Goal: Task Accomplishment & Management: Manage account settings

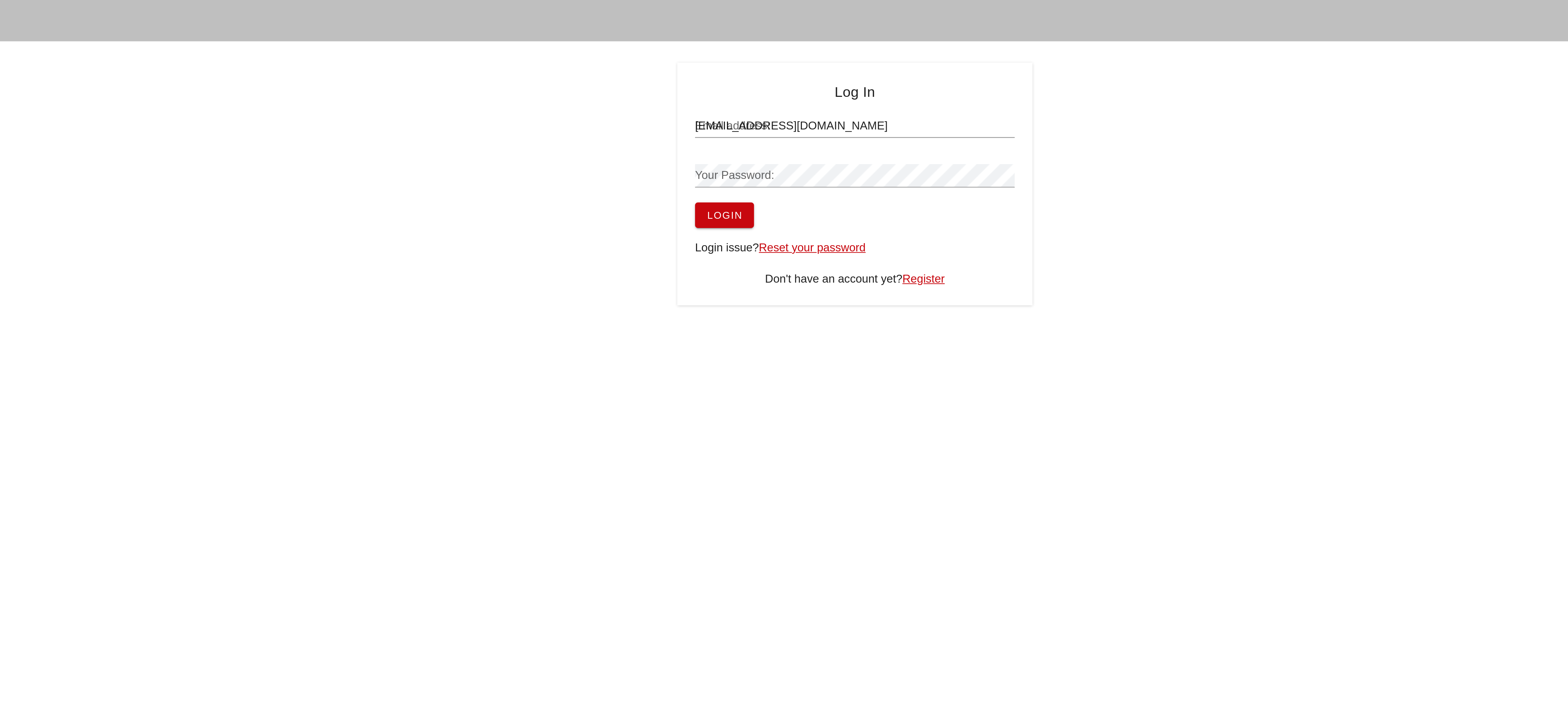
click at [719, 109] on span "Login" at bounding box center [721, 111] width 18 height 5
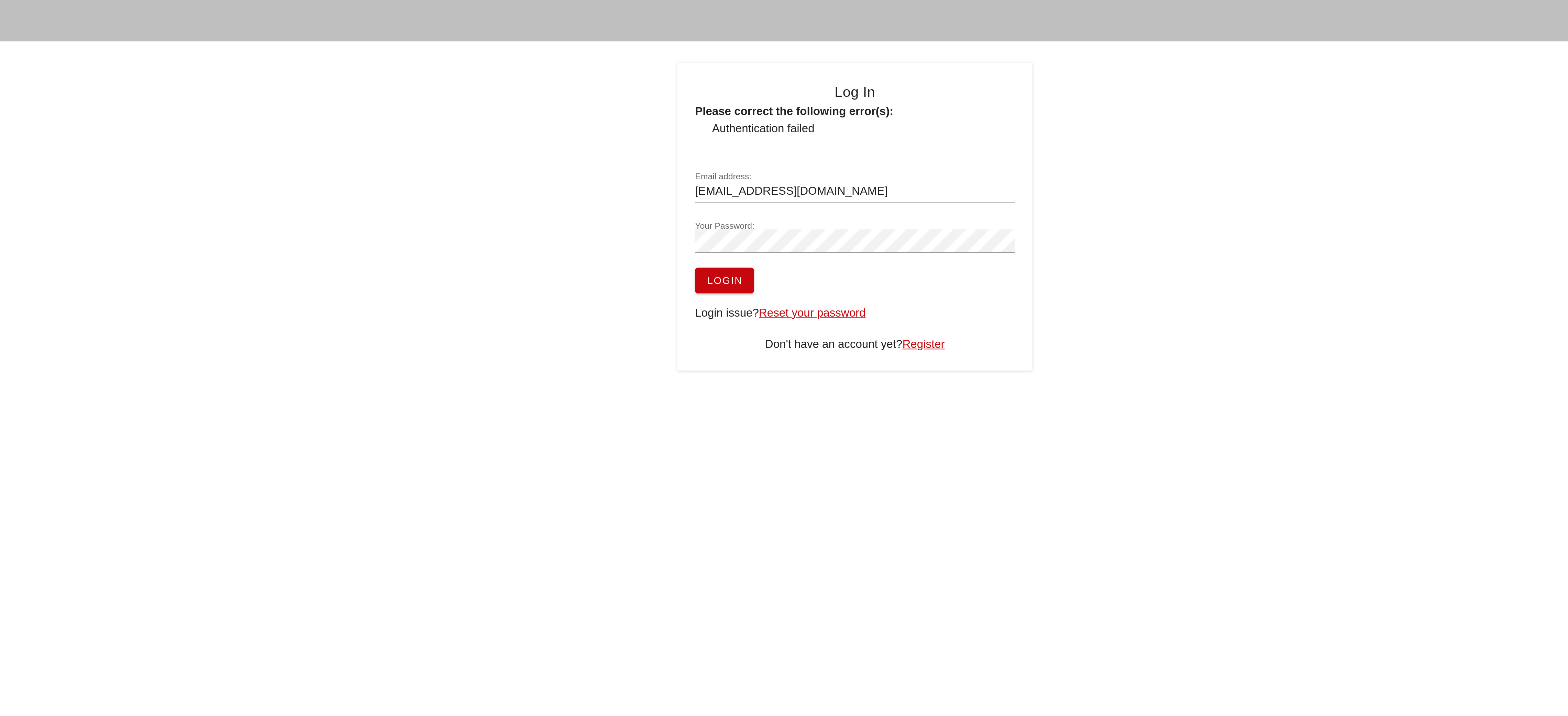
click at [718, 139] on button "Login" at bounding box center [721, 143] width 29 height 12
click at [746, 97] on input "[EMAIL_ADDRESS][DOMAIN_NAME]" at bounding box center [784, 100] width 155 height 11
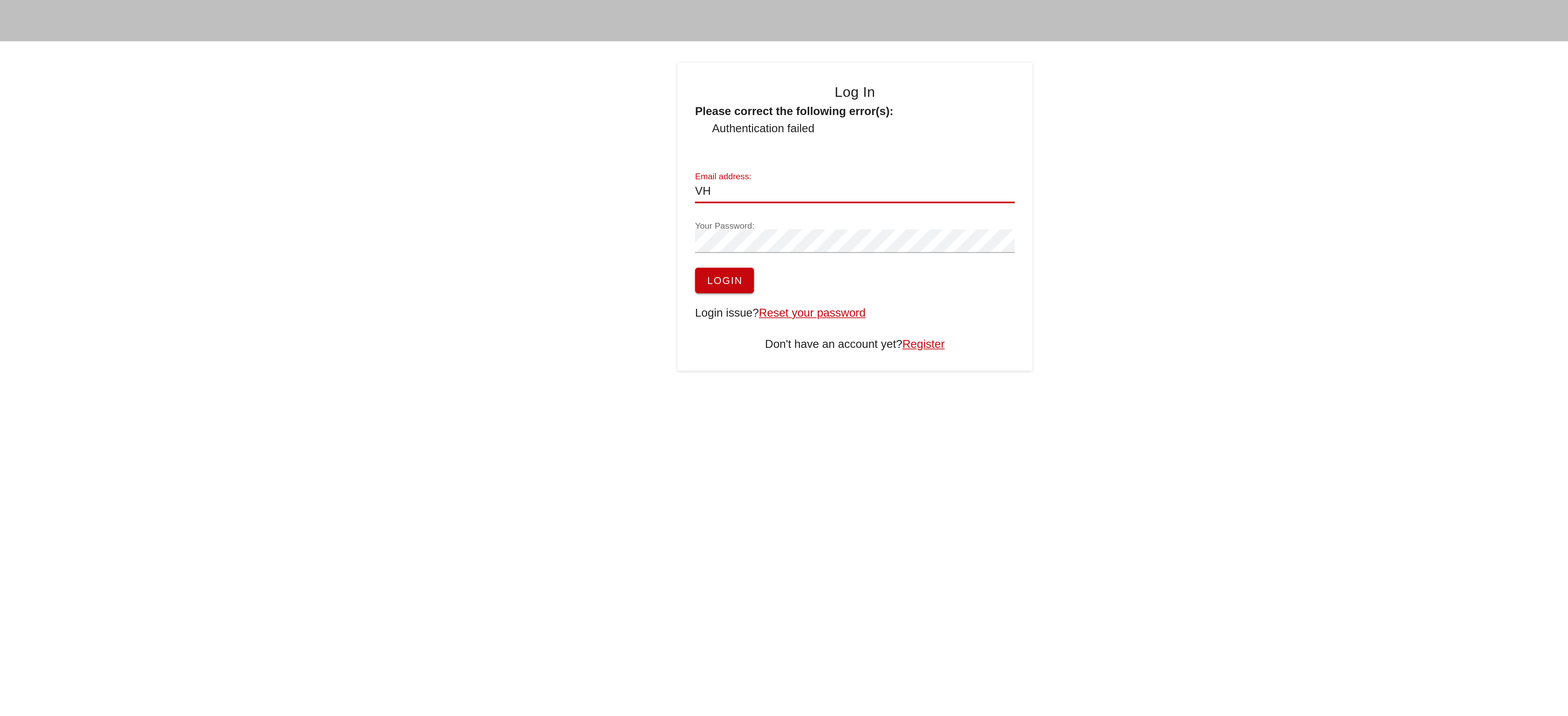
type input "V"
type input "[EMAIL_ADDRESS][DOMAIN_NAME]"
click at [612, 113] on div "Log In Please correct the following error(s): Authentication failed Email addre…" at bounding box center [784, 112] width 1568 height 149
click at [717, 145] on button "Login" at bounding box center [721, 143] width 29 height 12
click at [720, 141] on span "Login" at bounding box center [721, 143] width 18 height 5
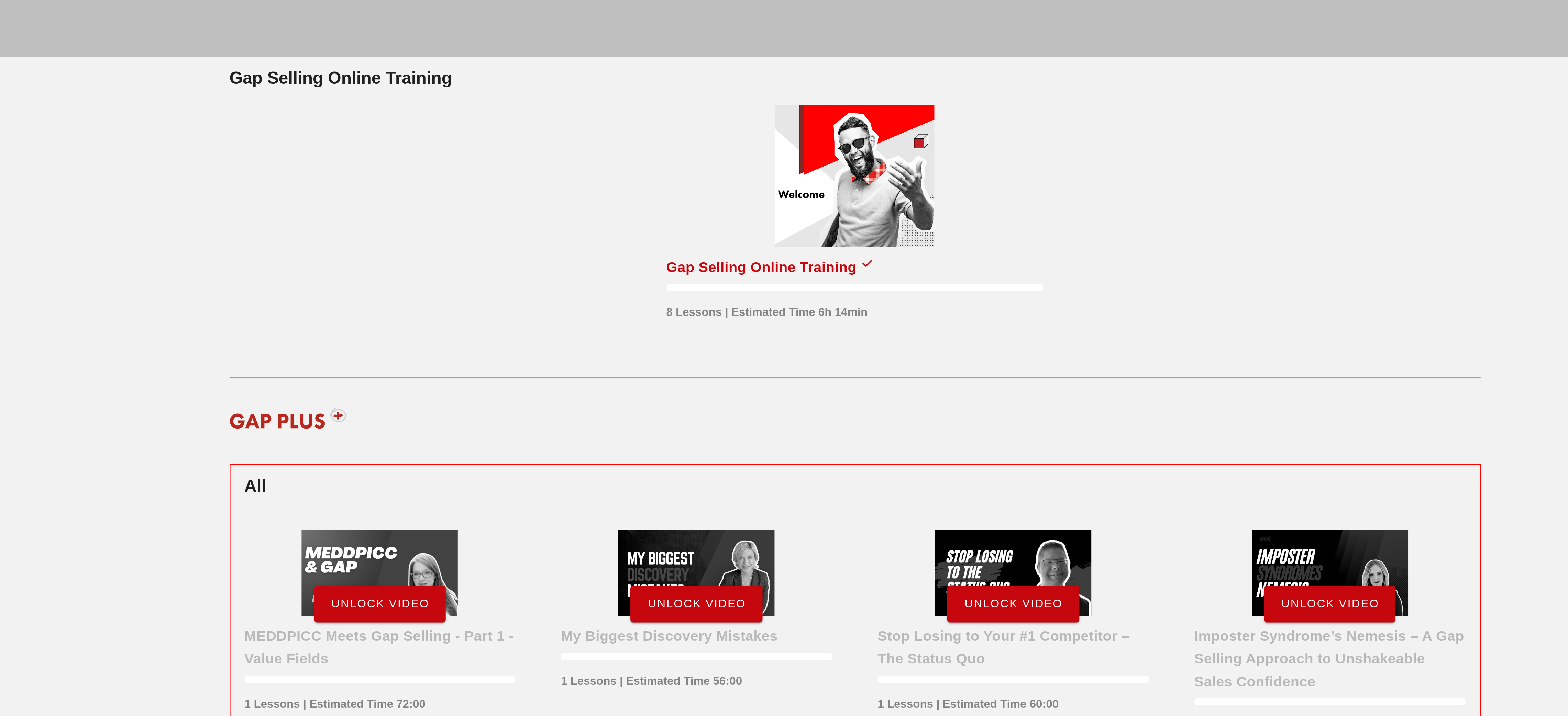
click at [558, 289] on button "Unlock Video" at bounding box center [554, 292] width 64 height 18
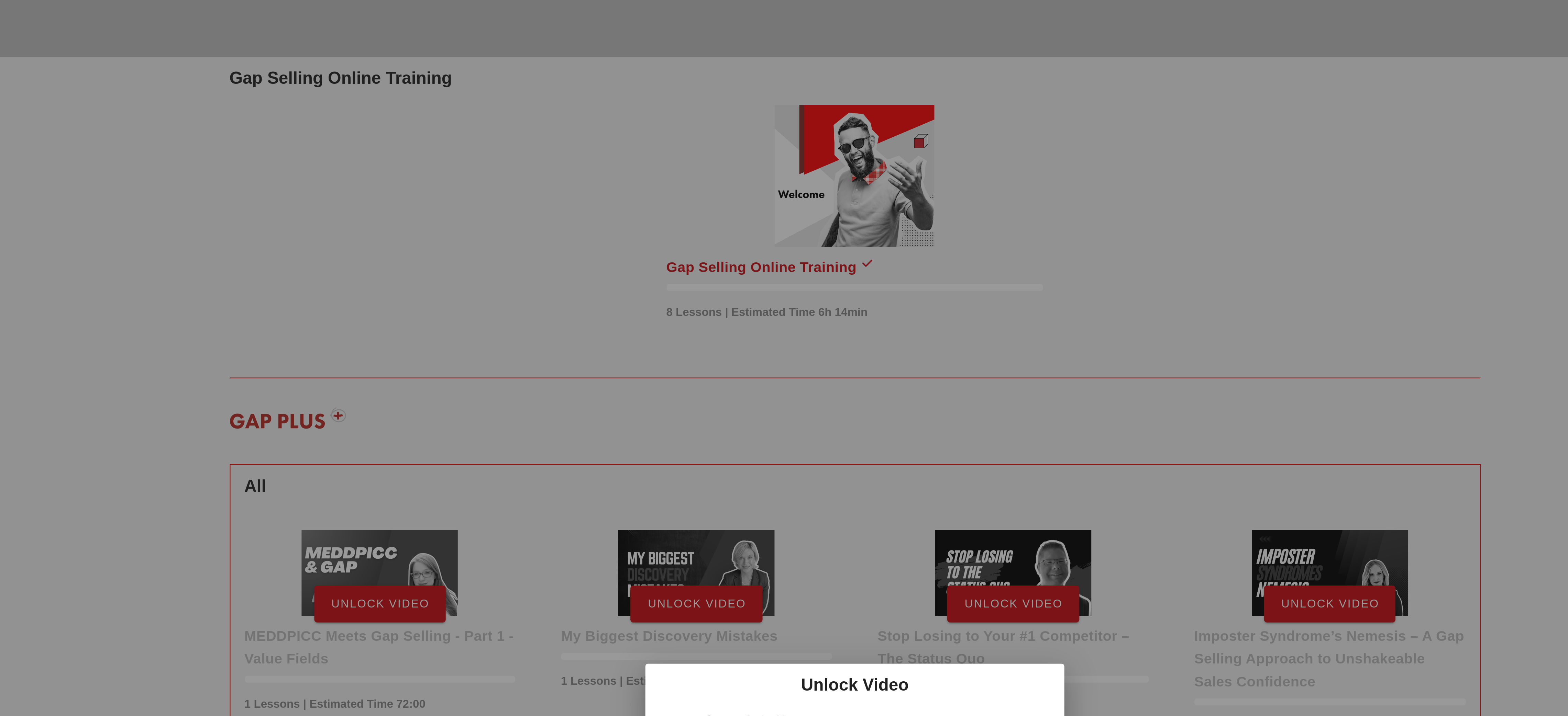
click at [738, 271] on div at bounding box center [784, 358] width 1568 height 716
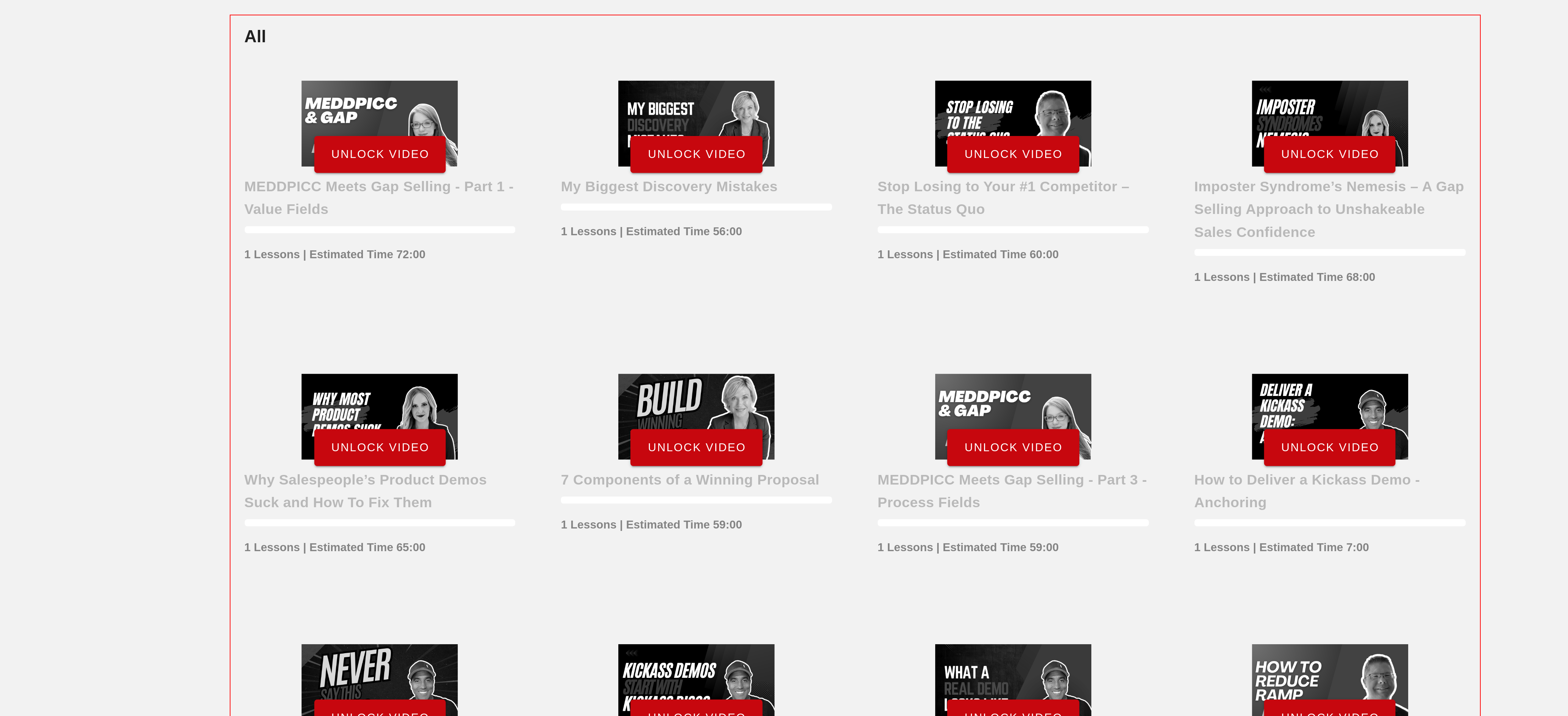
click at [548, 291] on span "Unlock Video" at bounding box center [554, 292] width 47 height 6
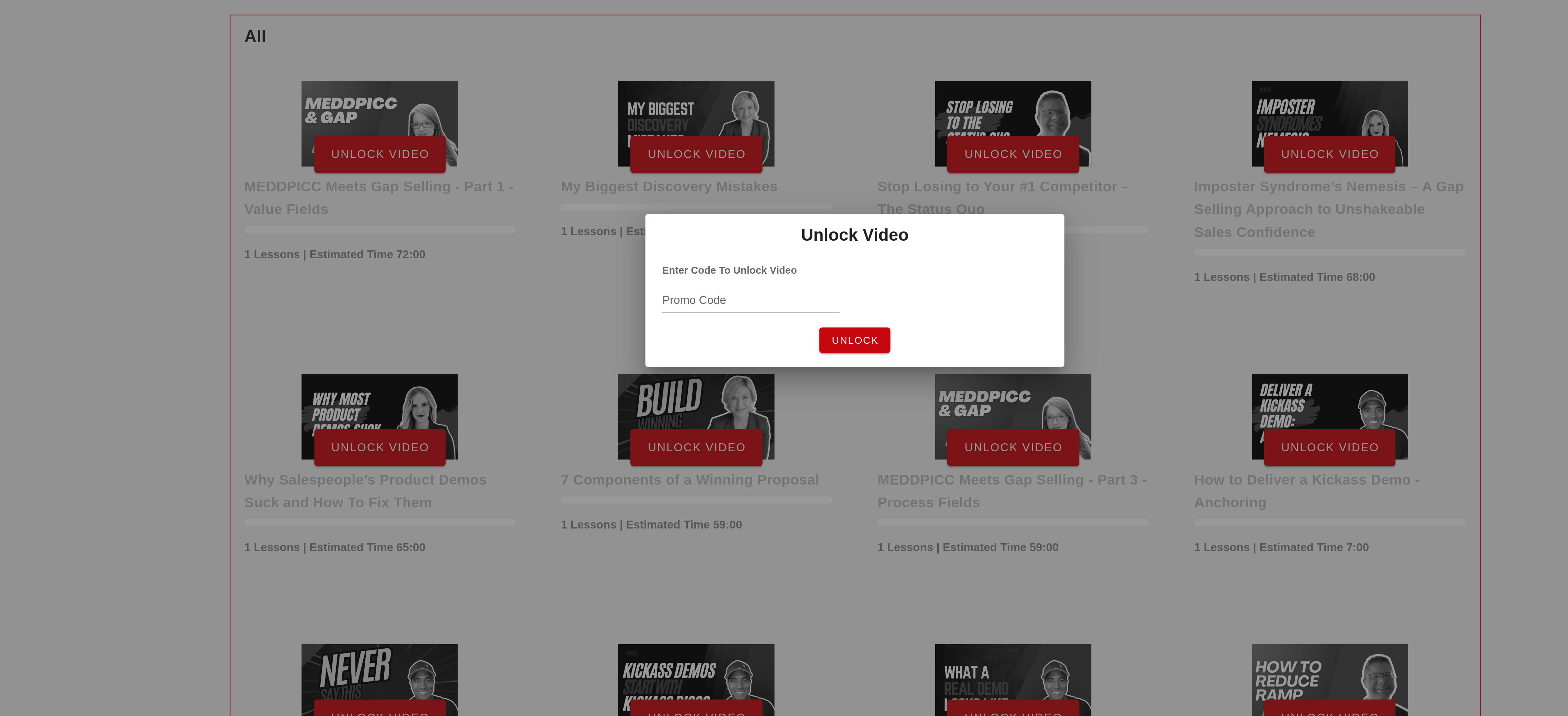
click at [785, 460] on div at bounding box center [784, 358] width 1568 height 716
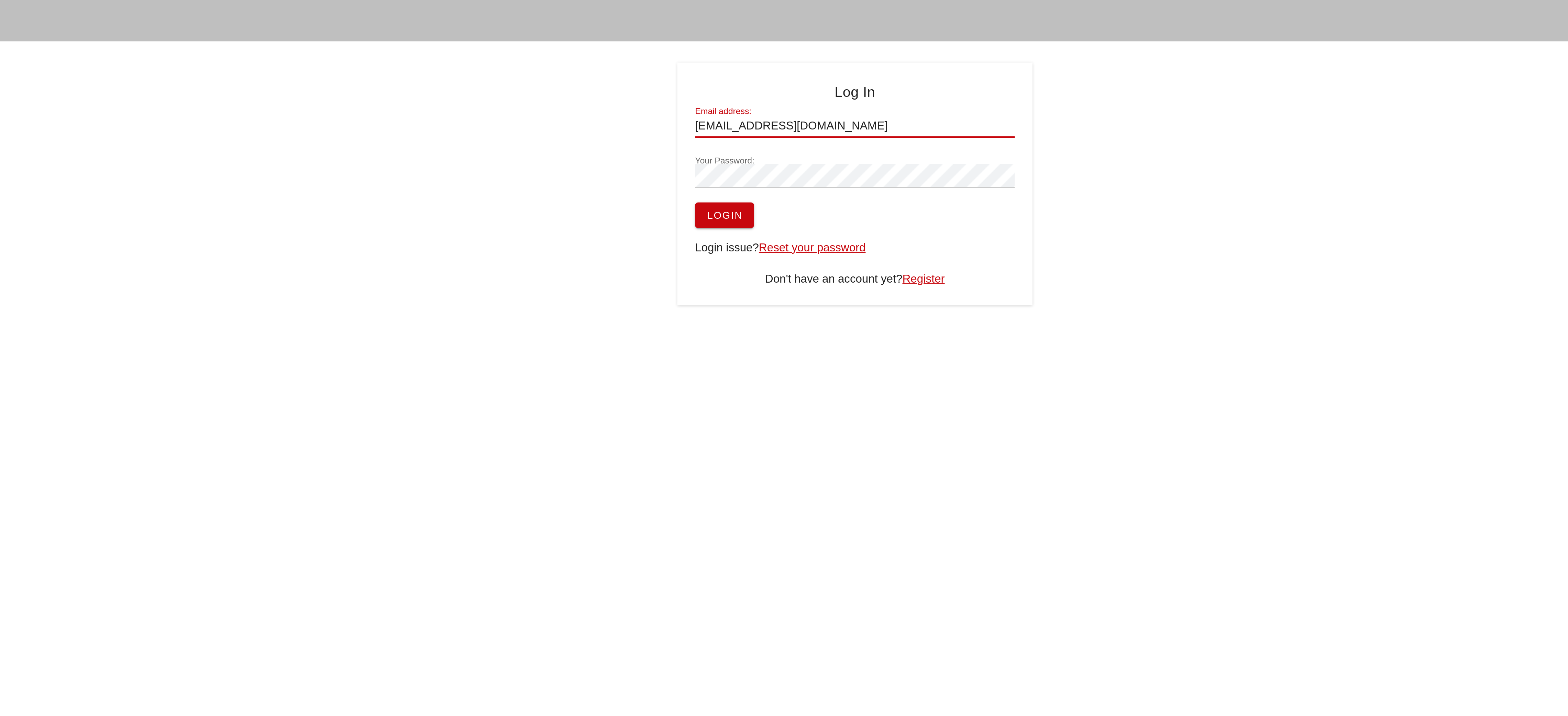
click at [764, 71] on input "[EMAIL_ADDRESS][DOMAIN_NAME]" at bounding box center [784, 68] width 155 height 11
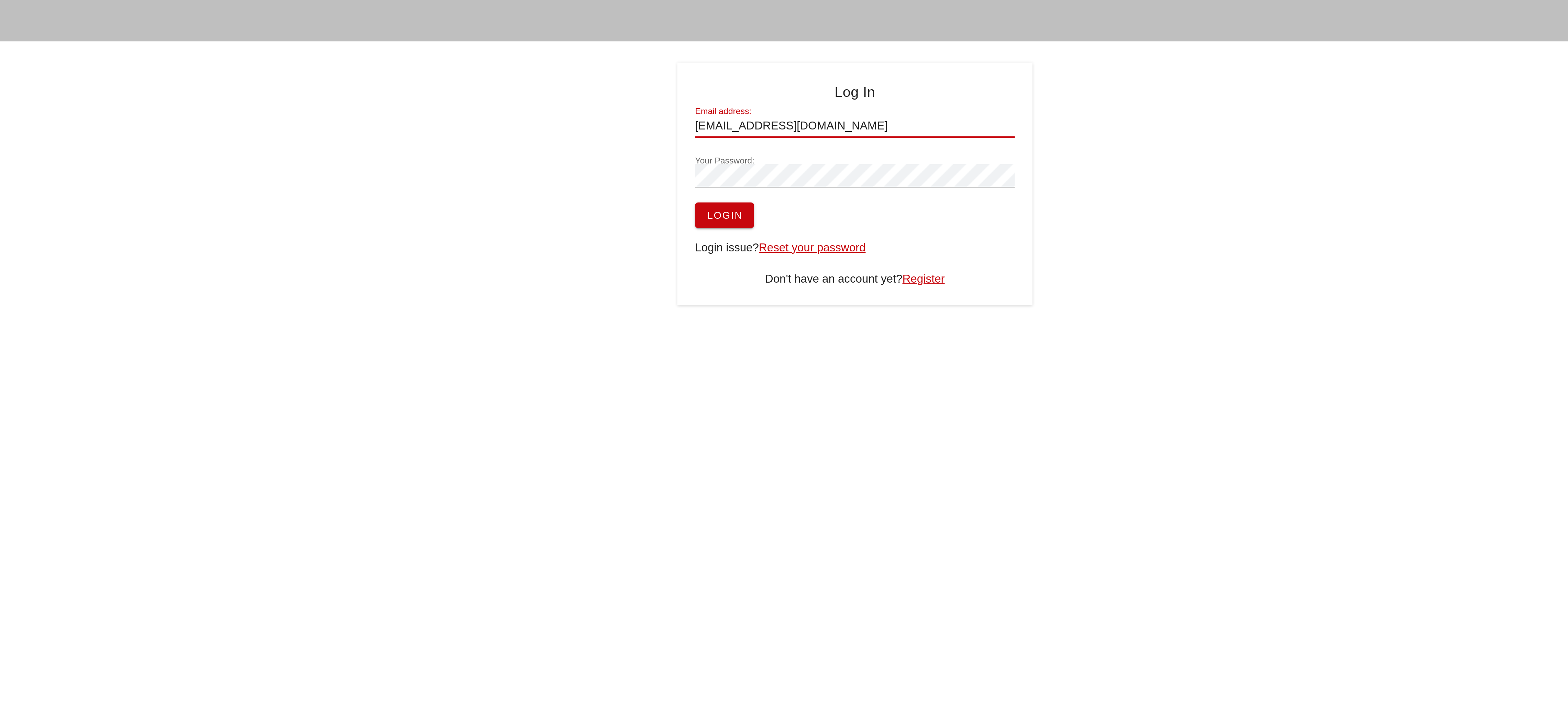
type input "[EMAIL_ADDRESS][DOMAIN_NAME]"
click at [726, 104] on div at bounding box center [784, 103] width 155 height 5
click at [727, 112] on span "Login" at bounding box center [721, 111] width 18 height 5
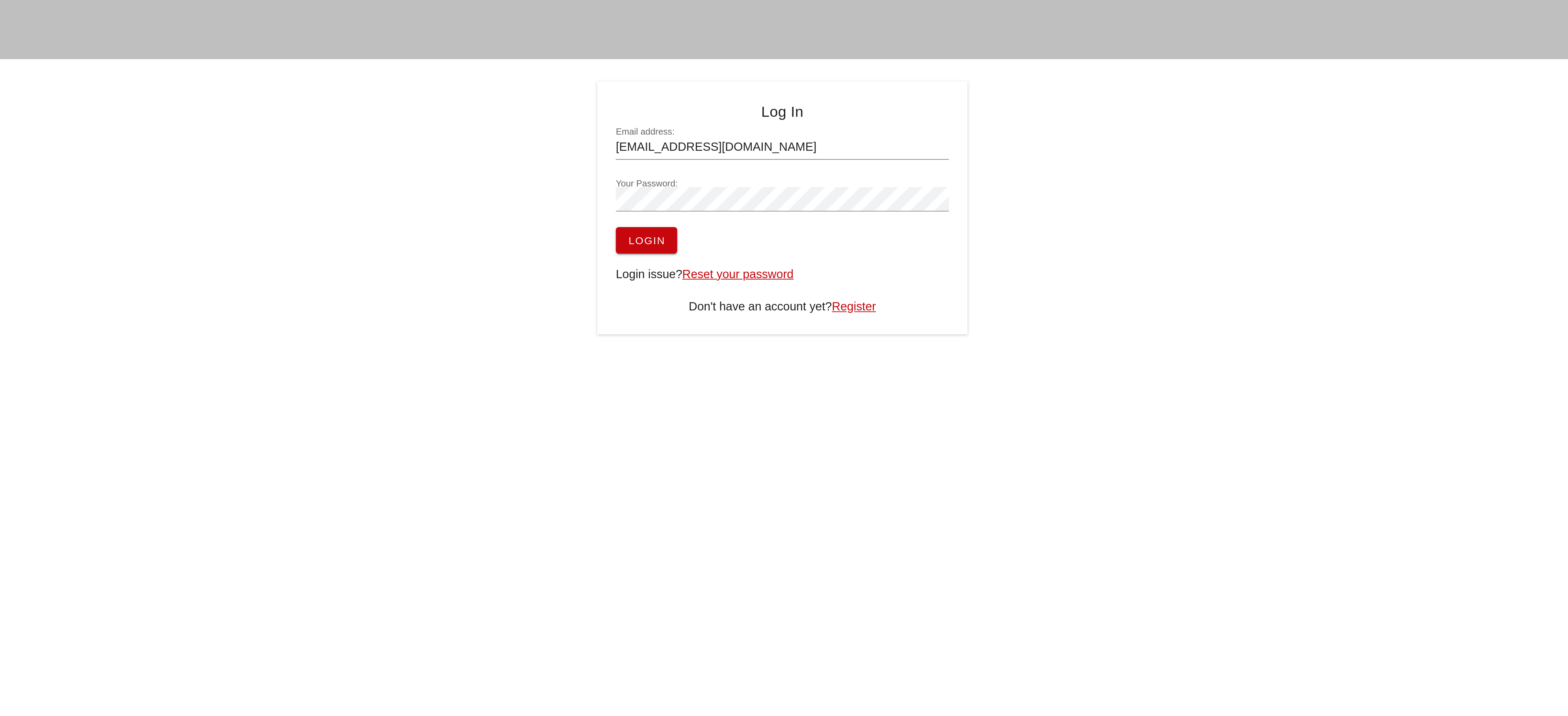
click at [716, 113] on span "Login" at bounding box center [721, 111] width 18 height 5
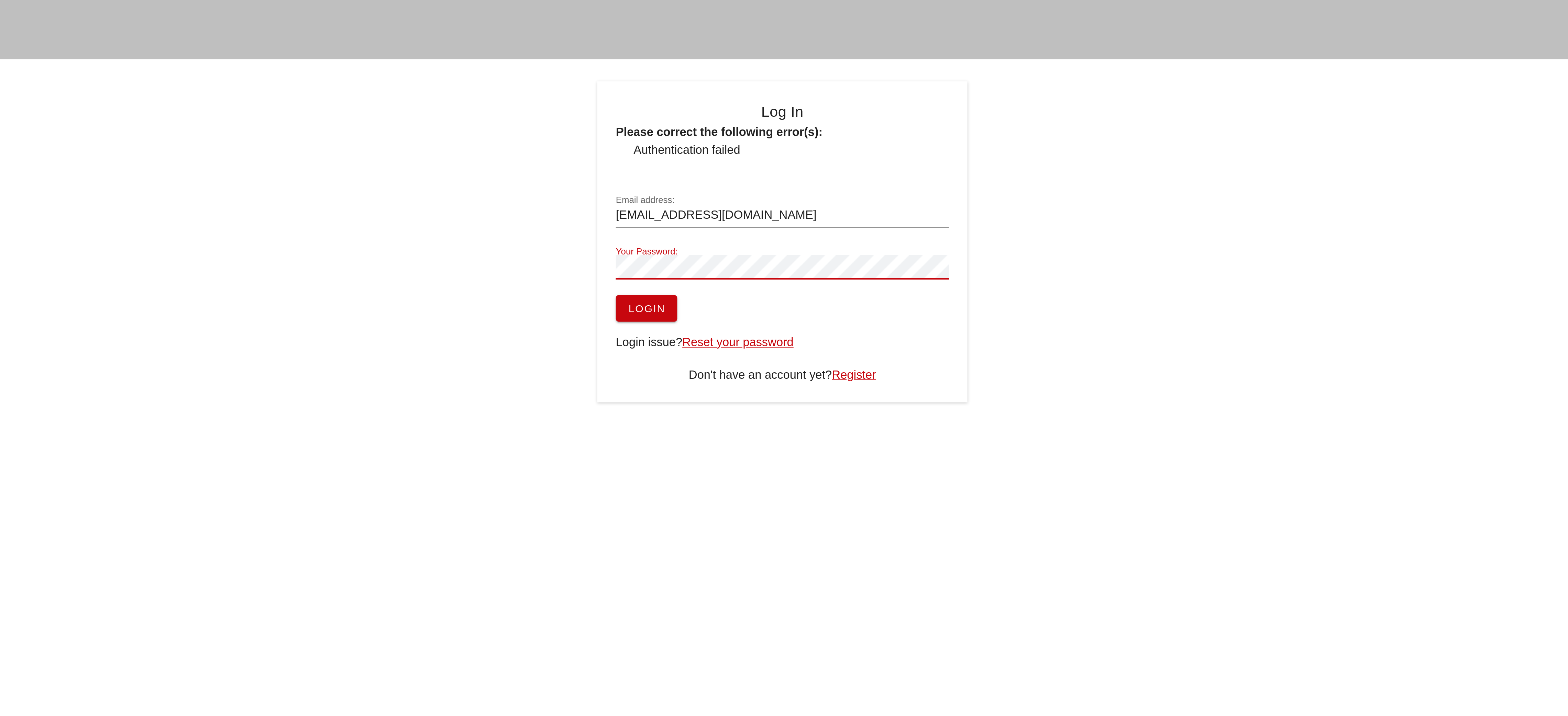
click at [707, 137] on button "Login" at bounding box center [721, 143] width 29 height 12
click at [729, 145] on span "Login" at bounding box center [721, 143] width 18 height 5
click at [724, 142] on span "Login" at bounding box center [721, 143] width 18 height 5
click at [724, 143] on span "Login" at bounding box center [721, 143] width 18 height 5
click at [741, 96] on input "[EMAIL_ADDRESS][DOMAIN_NAME]" at bounding box center [784, 100] width 155 height 11
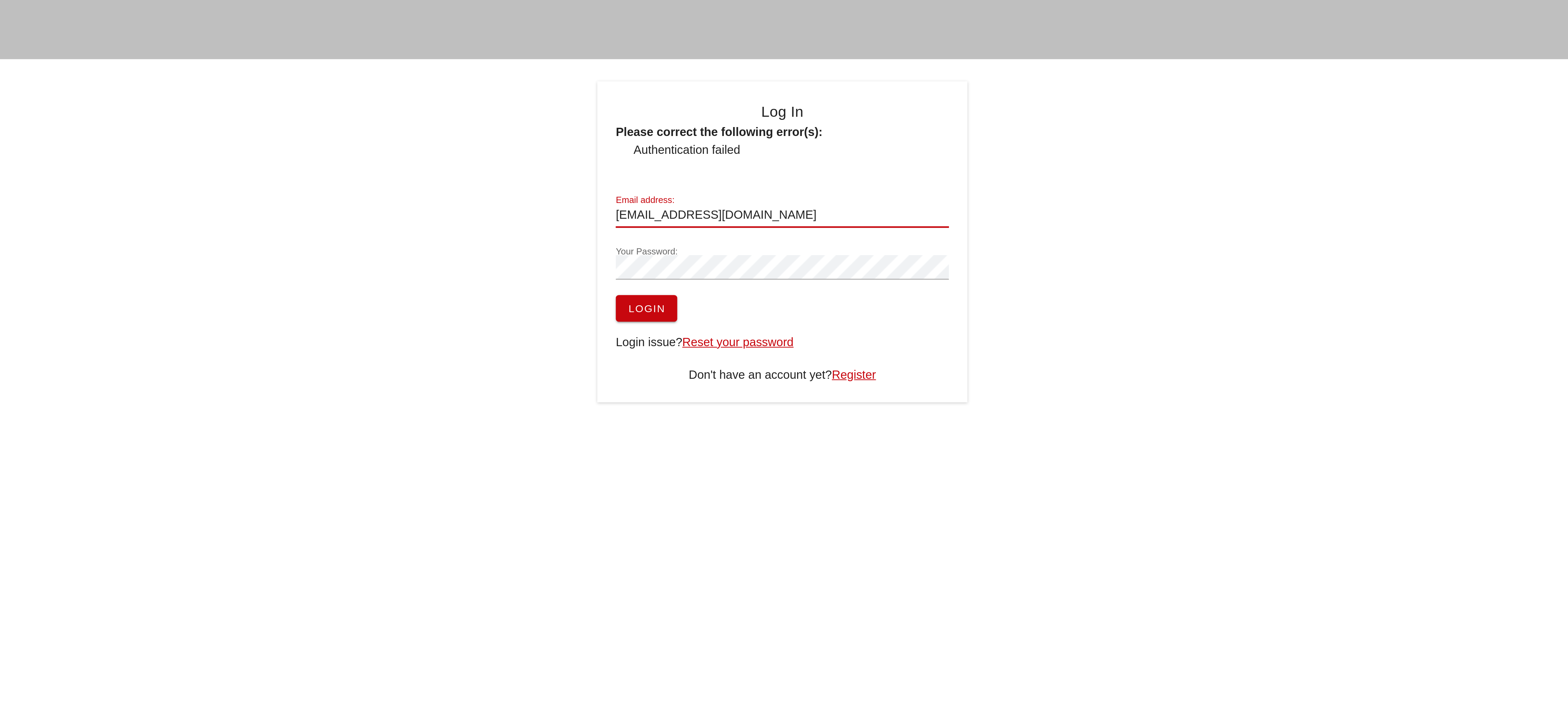
click at [741, 96] on input "[EMAIL_ADDRESS][DOMAIN_NAME]" at bounding box center [784, 100] width 155 height 11
type input "[EMAIL_ADDRESS][DOMAIN_NAME]"
click at [707, 137] on button "Login" at bounding box center [721, 143] width 29 height 12
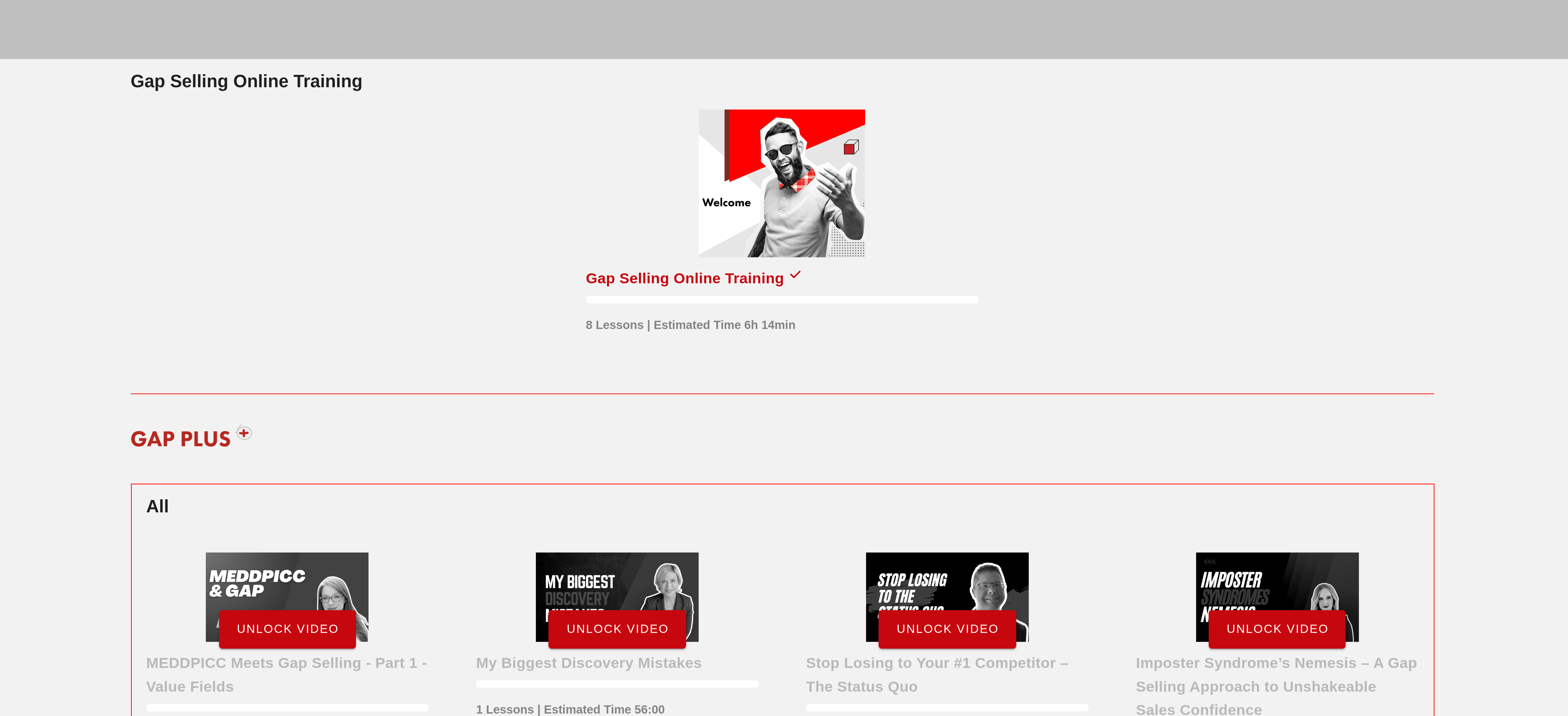
click at [777, 83] on div at bounding box center [783, 85] width 77 height 69
